Goal: Find specific page/section: Find specific page/section

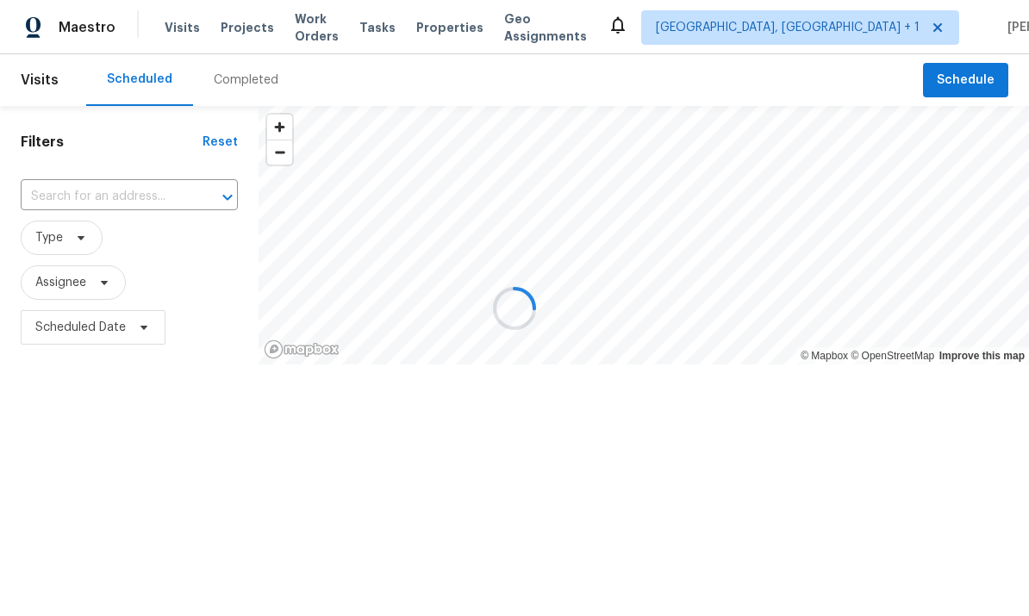
click at [233, 28] on div at bounding box center [514, 308] width 1029 height 616
click at [241, 34] on div at bounding box center [514, 308] width 1029 height 616
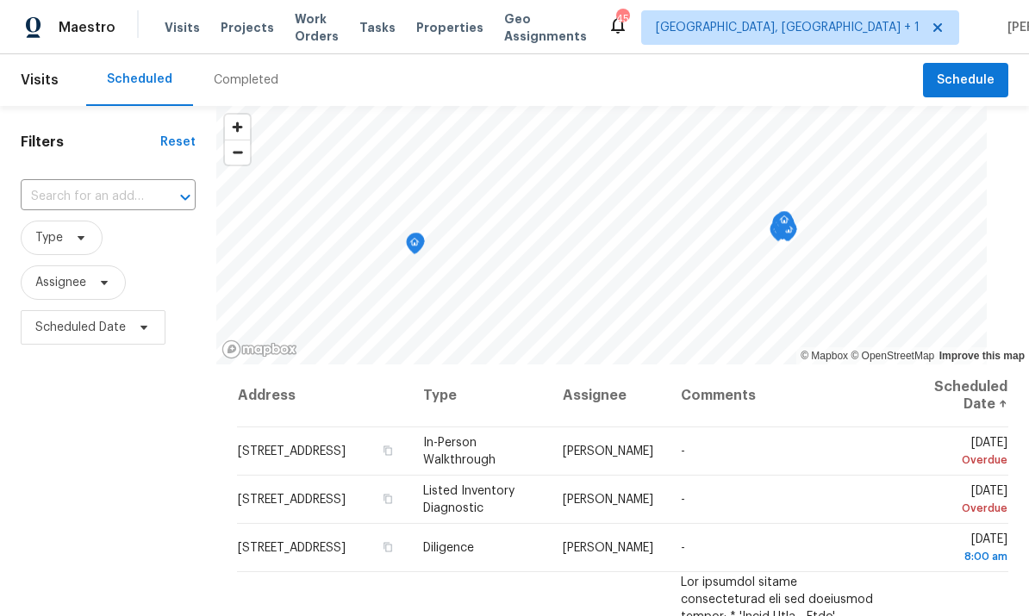
click at [225, 29] on span "Projects" at bounding box center [247, 27] width 53 height 17
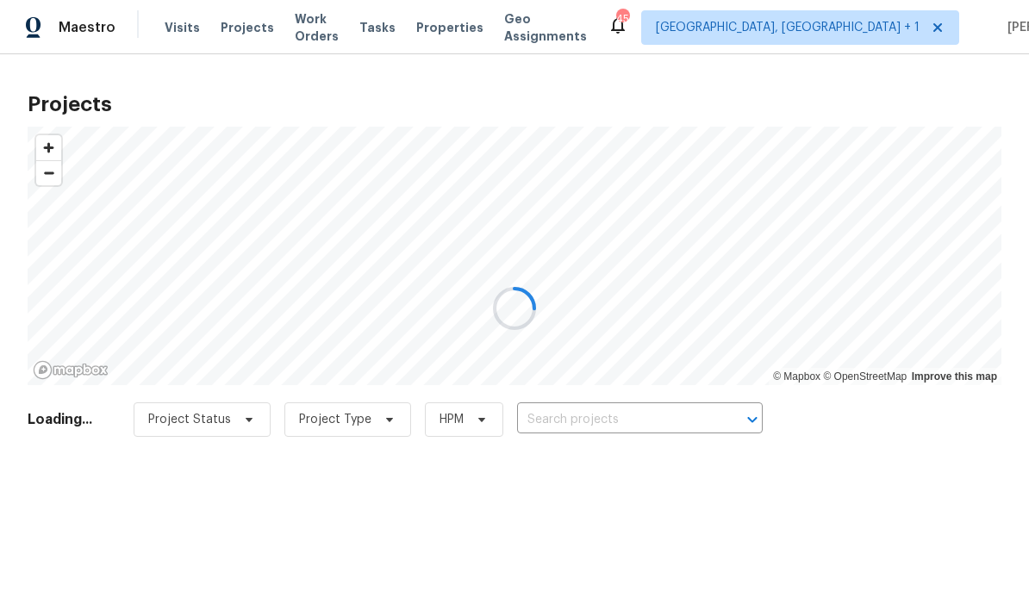
click at [590, 420] on div at bounding box center [514, 308] width 1029 height 616
click at [605, 426] on div at bounding box center [514, 308] width 1029 height 616
click at [600, 417] on div at bounding box center [514, 308] width 1029 height 616
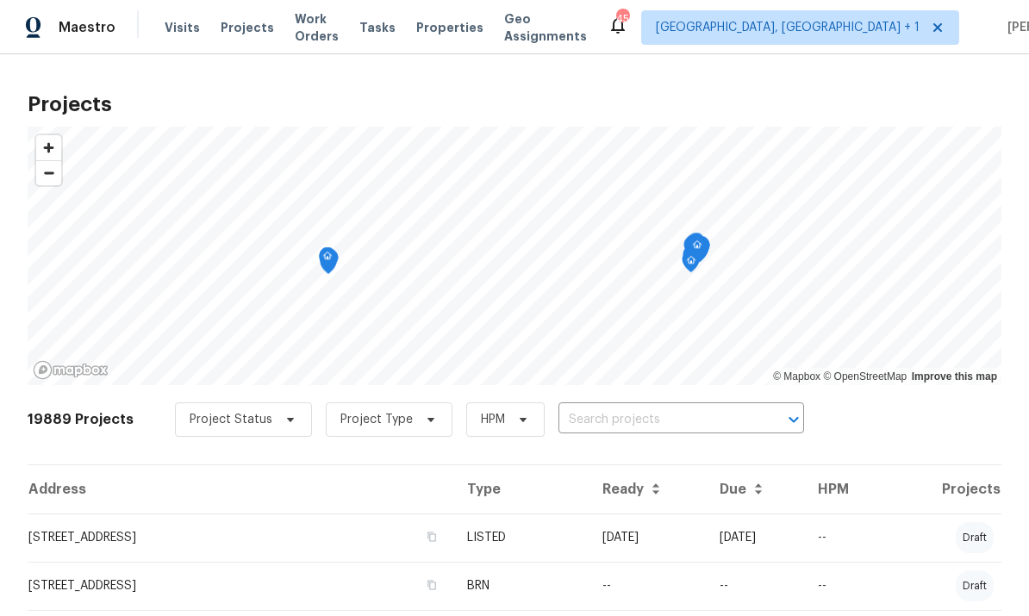
click at [601, 428] on input "text" at bounding box center [656, 420] width 197 height 27
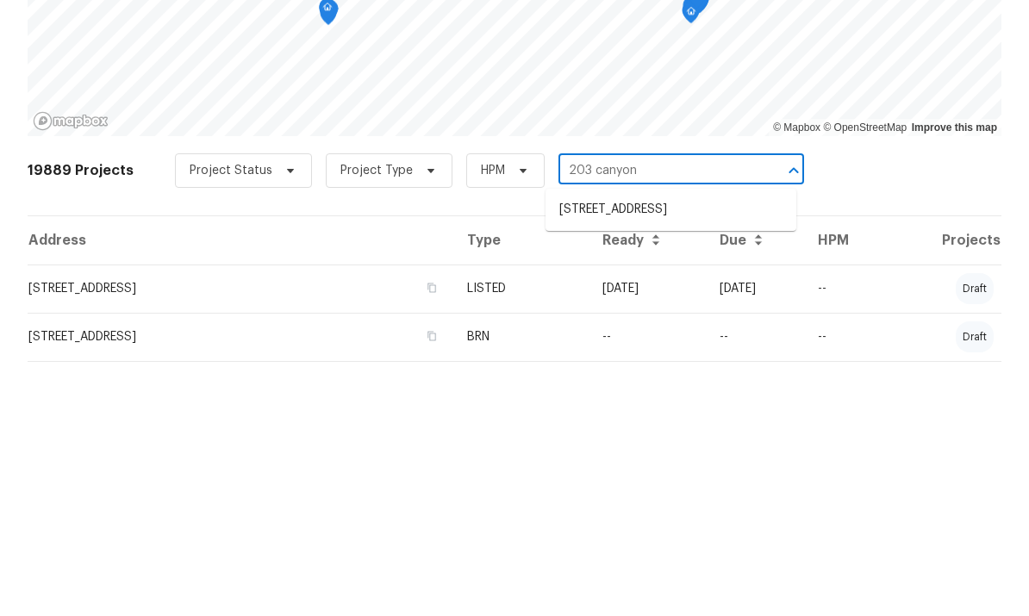
type input "203 canyon"
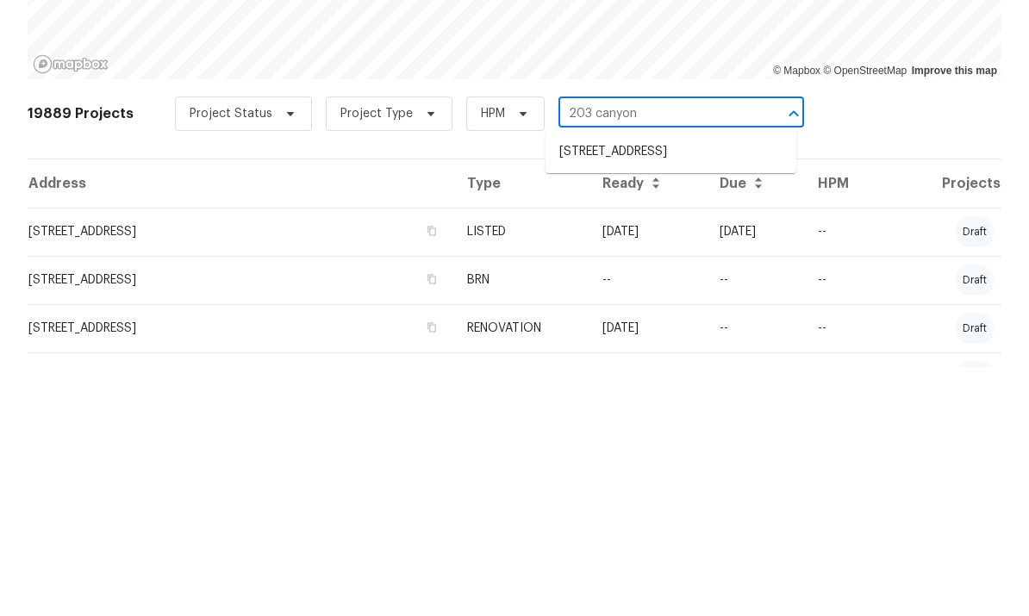
scroll to position [58, 0]
click at [645, 387] on li "[STREET_ADDRESS]" at bounding box center [670, 401] width 251 height 28
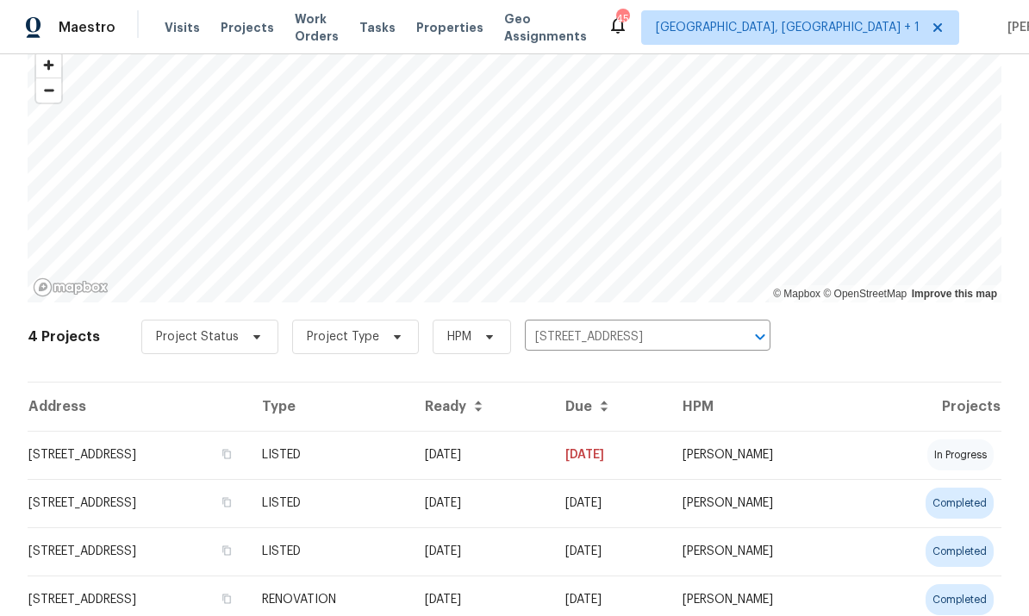
scroll to position [82, 0]
click at [226, 448] on td "[STREET_ADDRESS]" at bounding box center [138, 456] width 221 height 48
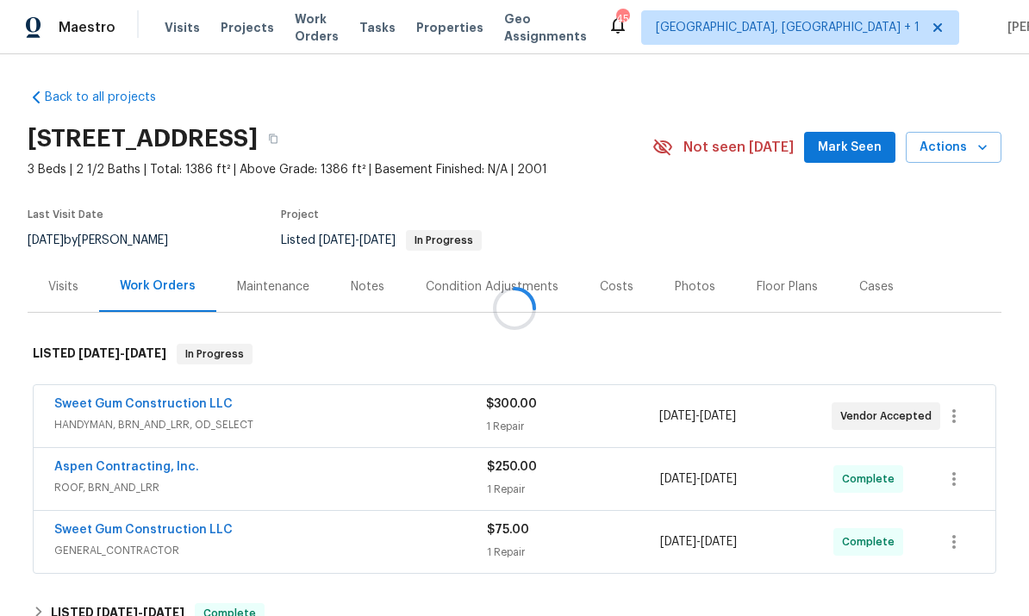
click at [188, 406] on div at bounding box center [514, 308] width 1029 height 616
click at [178, 406] on div at bounding box center [514, 308] width 1029 height 616
